Goal: Task Accomplishment & Management: Use online tool/utility

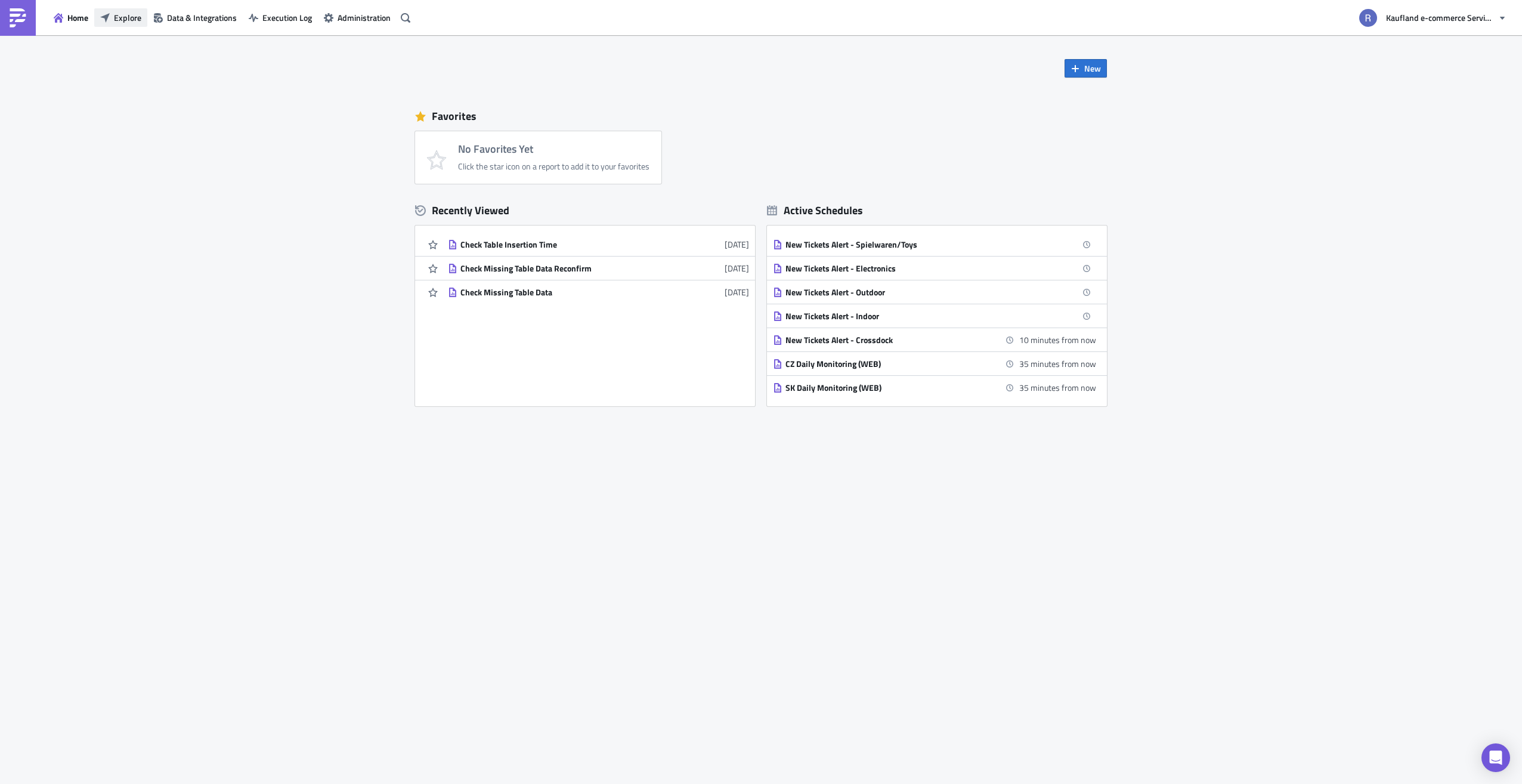
click at [125, 25] on button "Explore" at bounding box center [121, 17] width 53 height 19
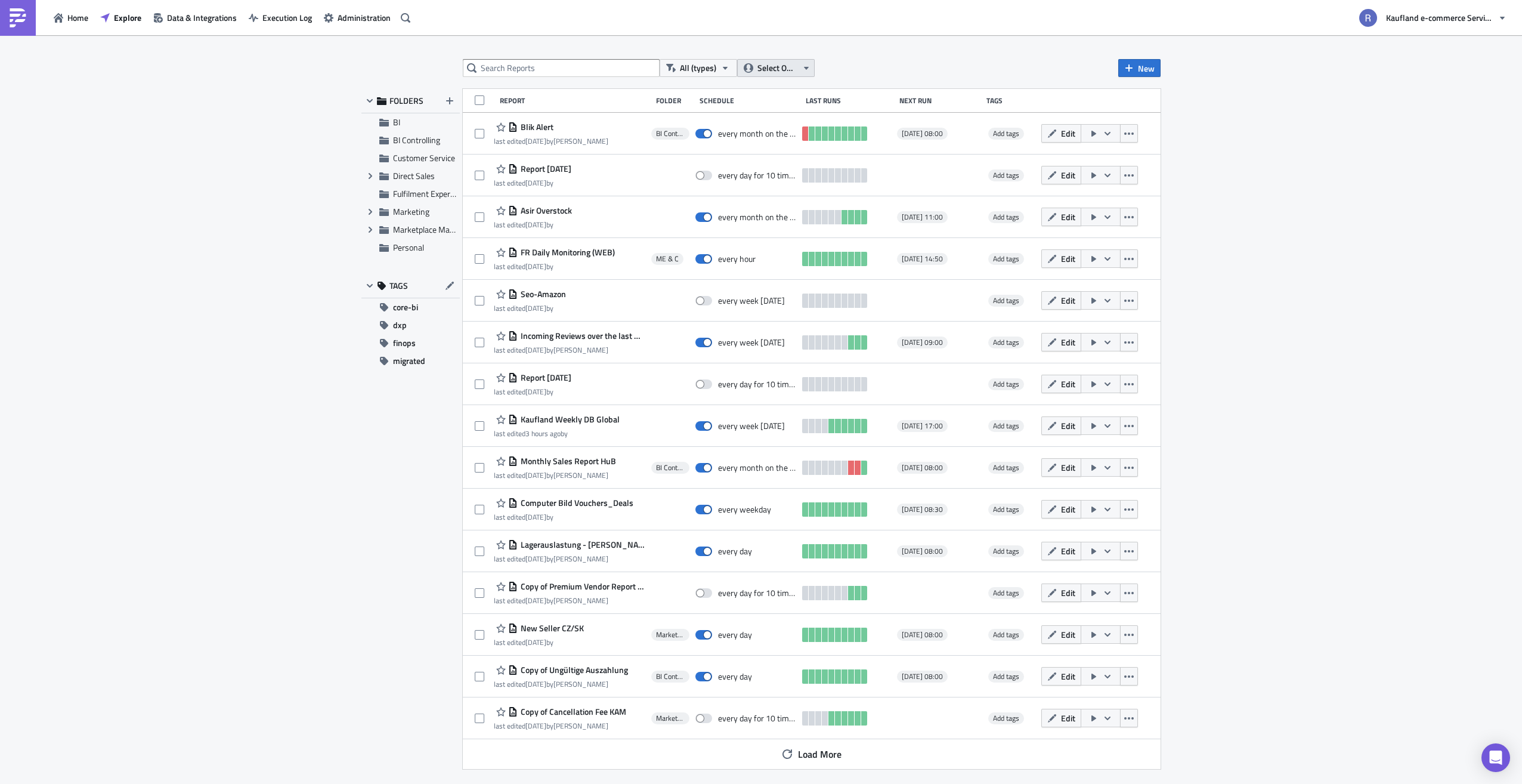
click at [760, 70] on span "Select Owner" at bounding box center [778, 68] width 40 height 13
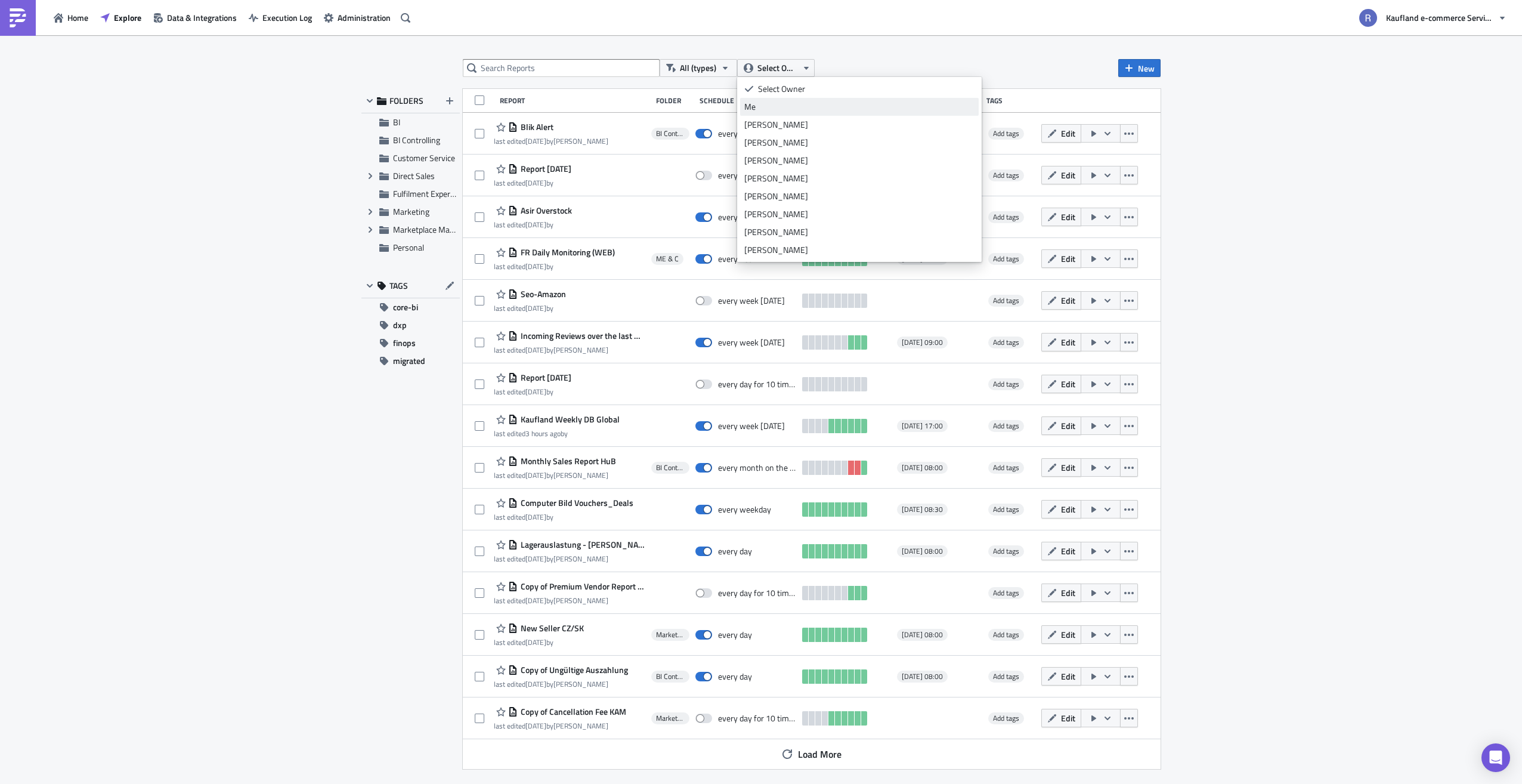
click at [754, 103] on div "Me" at bounding box center [859, 106] width 230 height 12
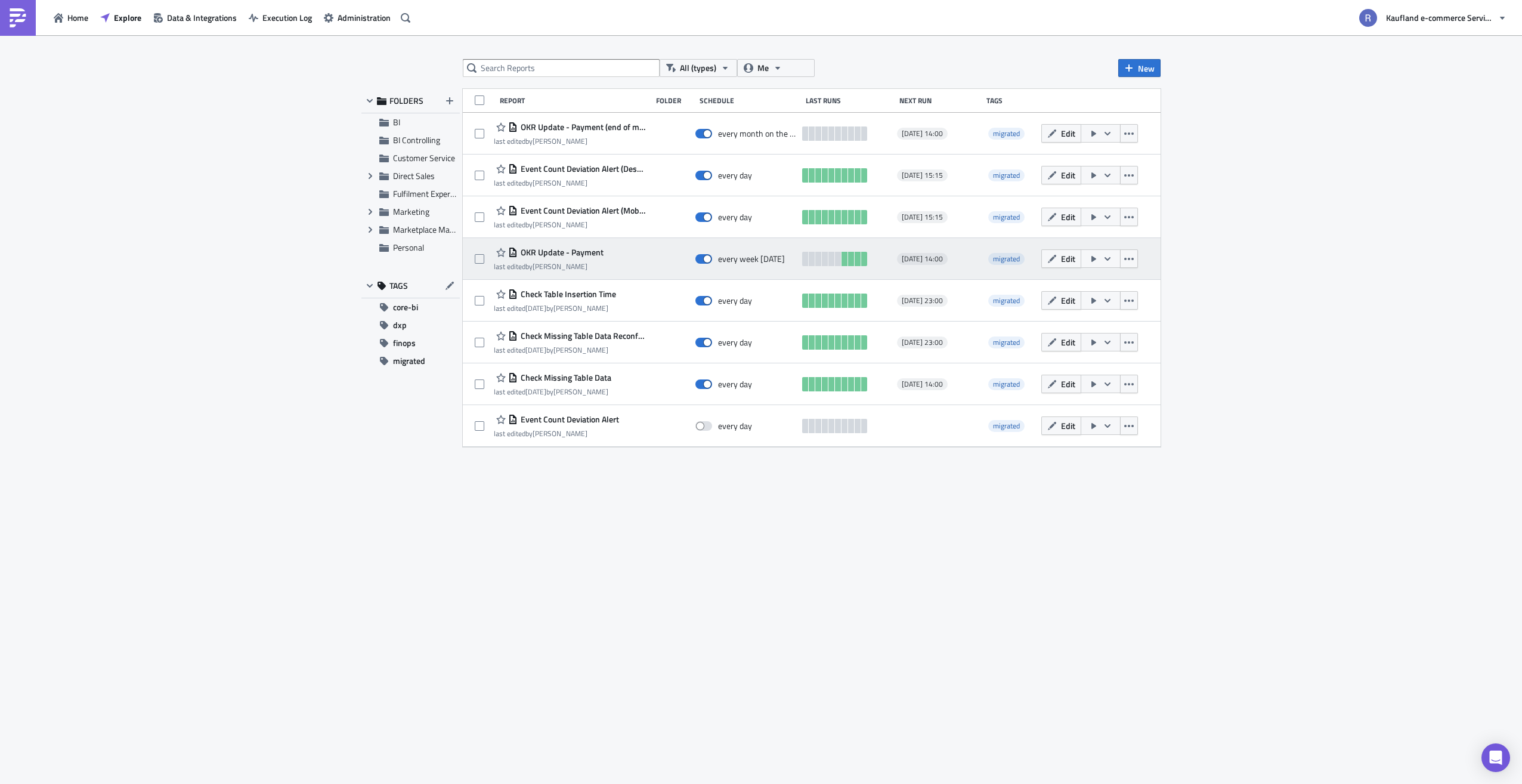
click at [573, 255] on span "OKR Update - Payment" at bounding box center [561, 252] width 85 height 10
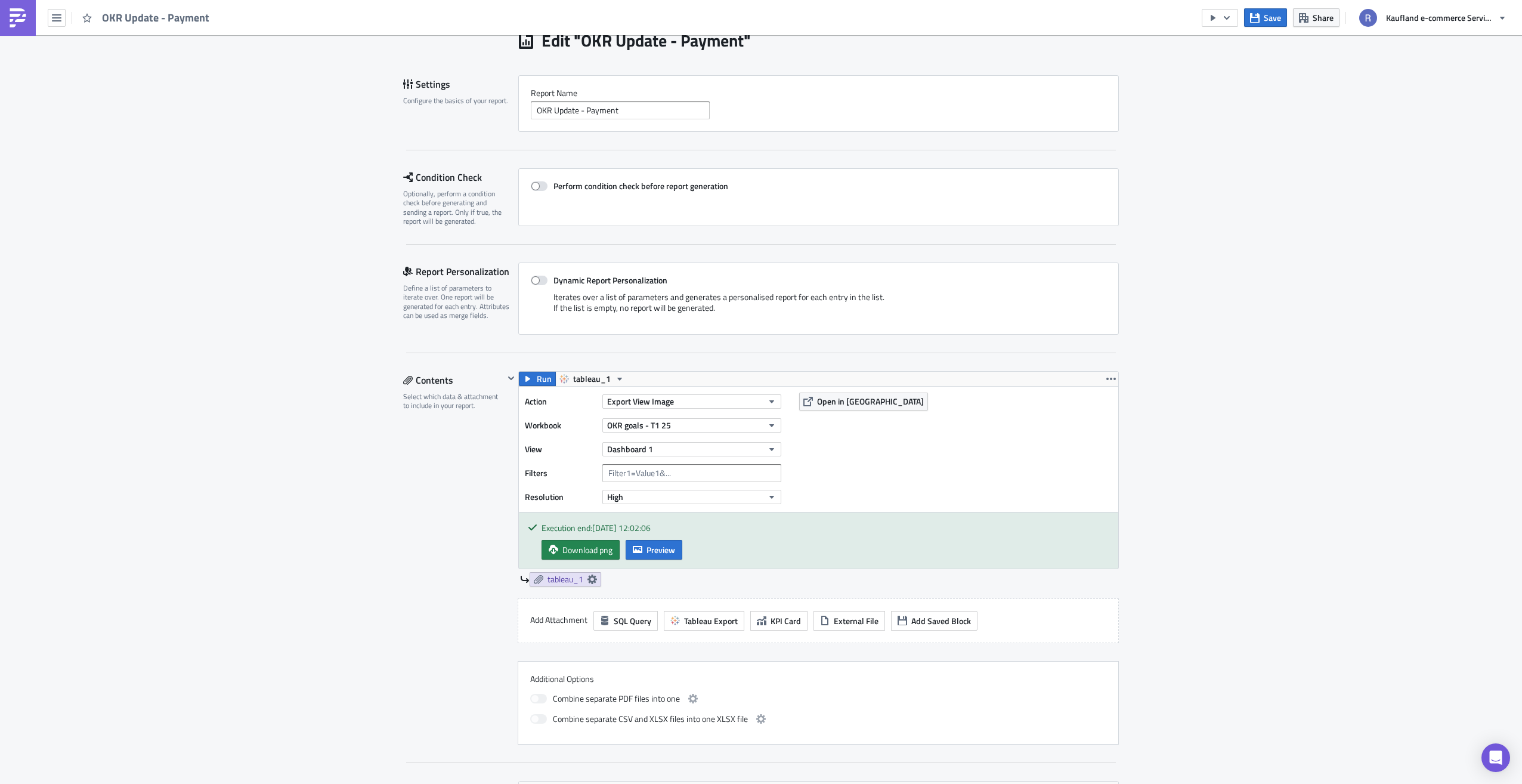
scroll to position [119, 0]
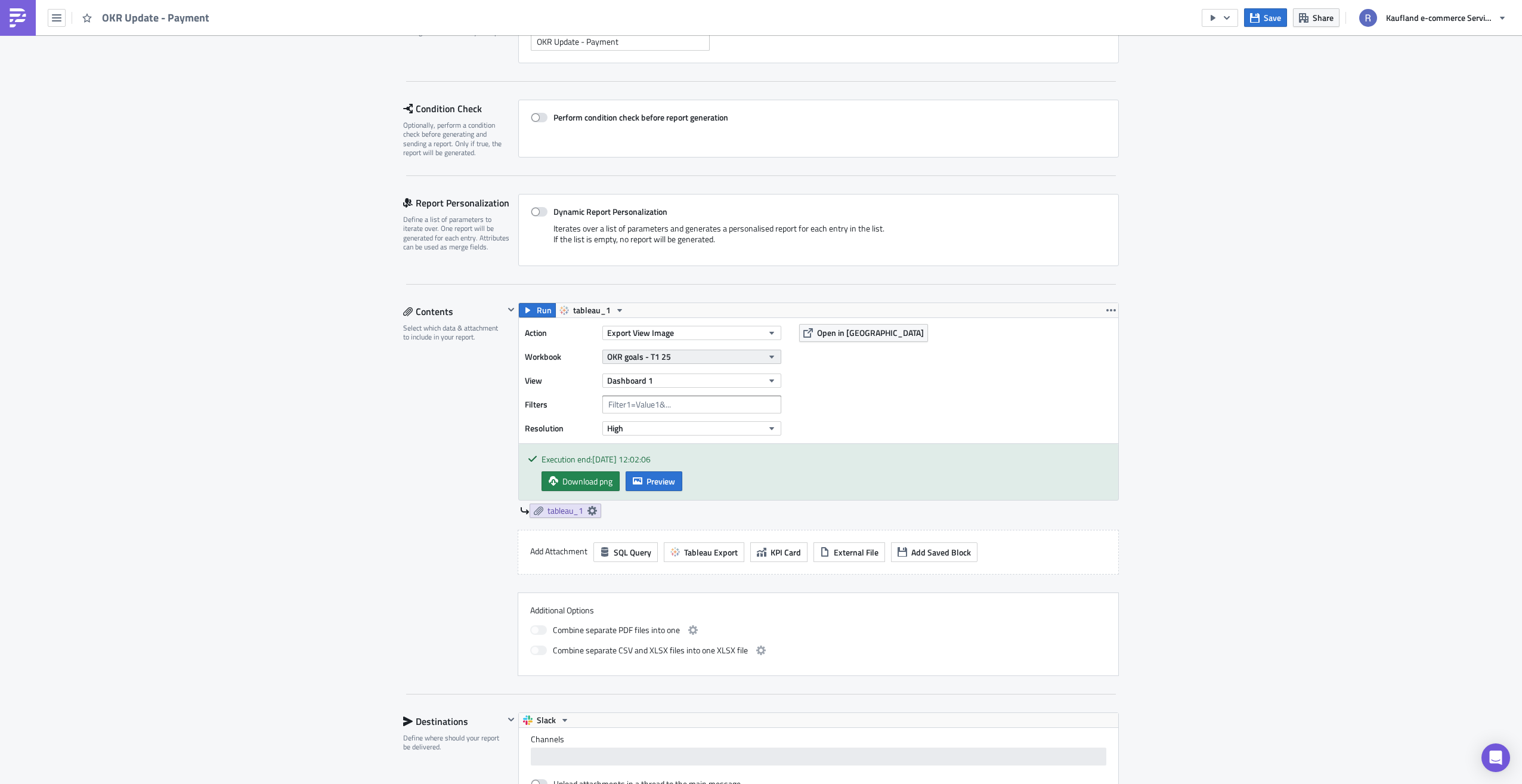
click at [697, 353] on button "OKR goals - T1 25" at bounding box center [692, 357] width 179 height 15
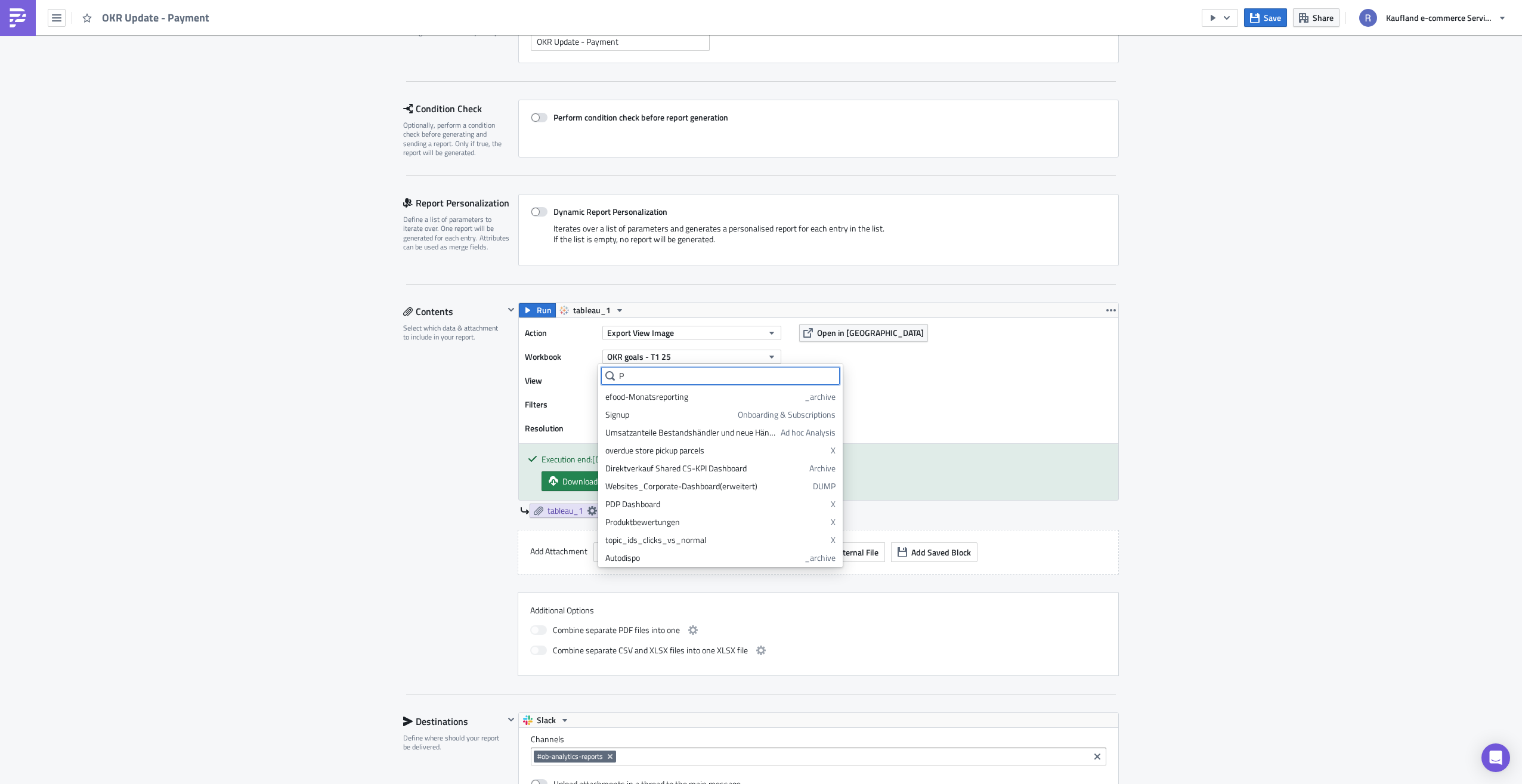
scroll to position [0, 0]
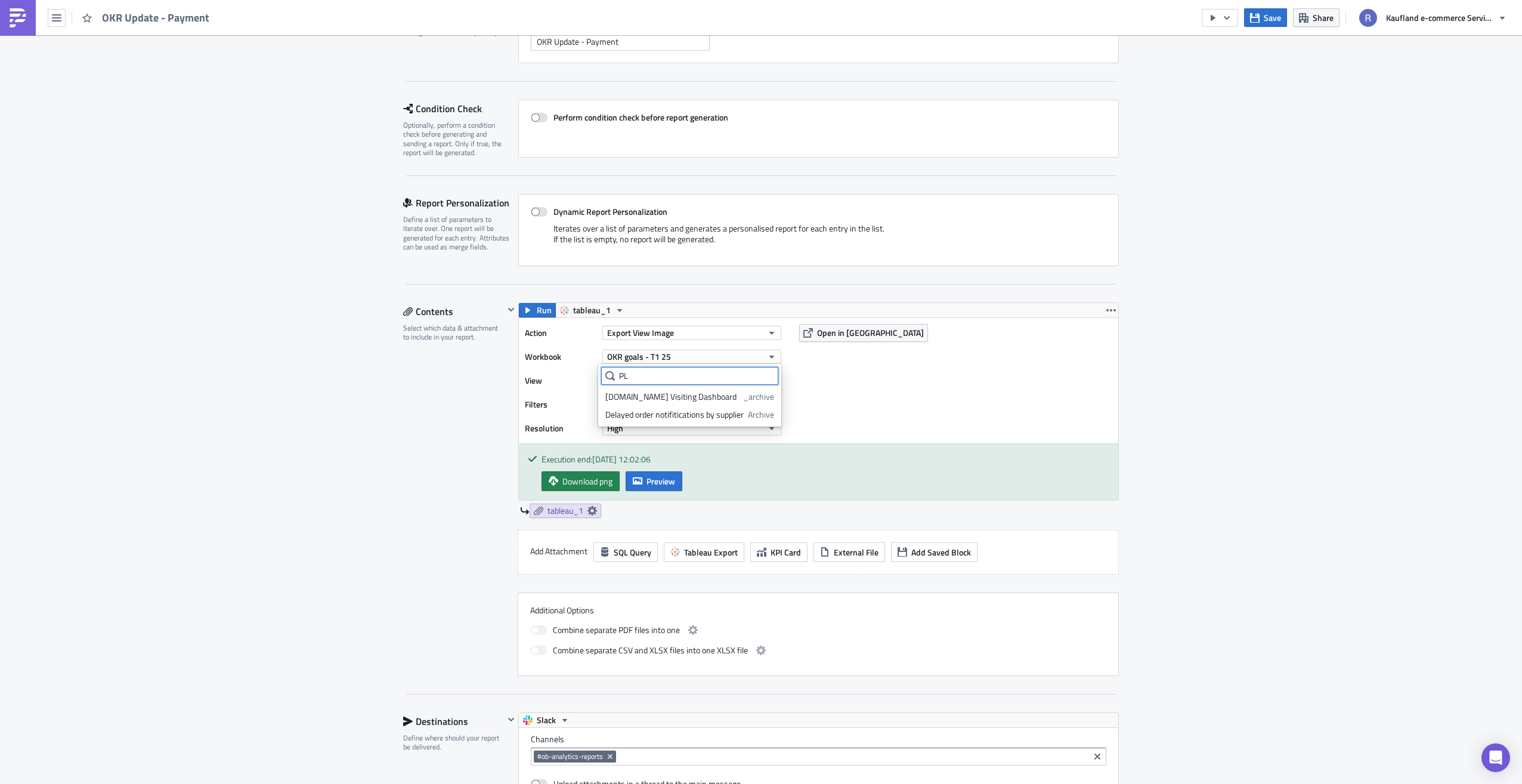
type input "P"
type input "OKR goals"
